Goal: Go to known website: Access a specific website the user already knows

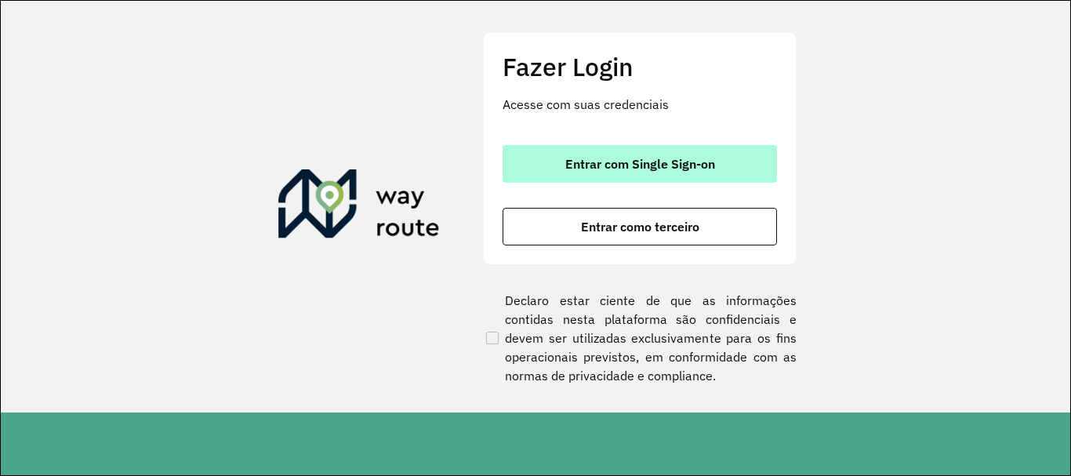
click at [530, 163] on button "Entrar com Single Sign-on" at bounding box center [639, 164] width 274 height 38
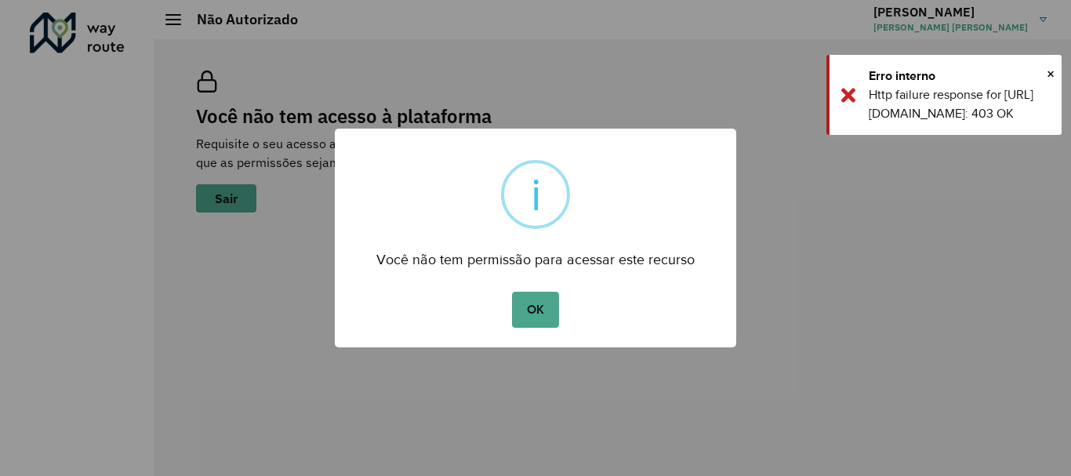
click at [535, 312] on button "OK" at bounding box center [535, 310] width 46 height 36
